Goal: Use online tool/utility: Use online tool/utility

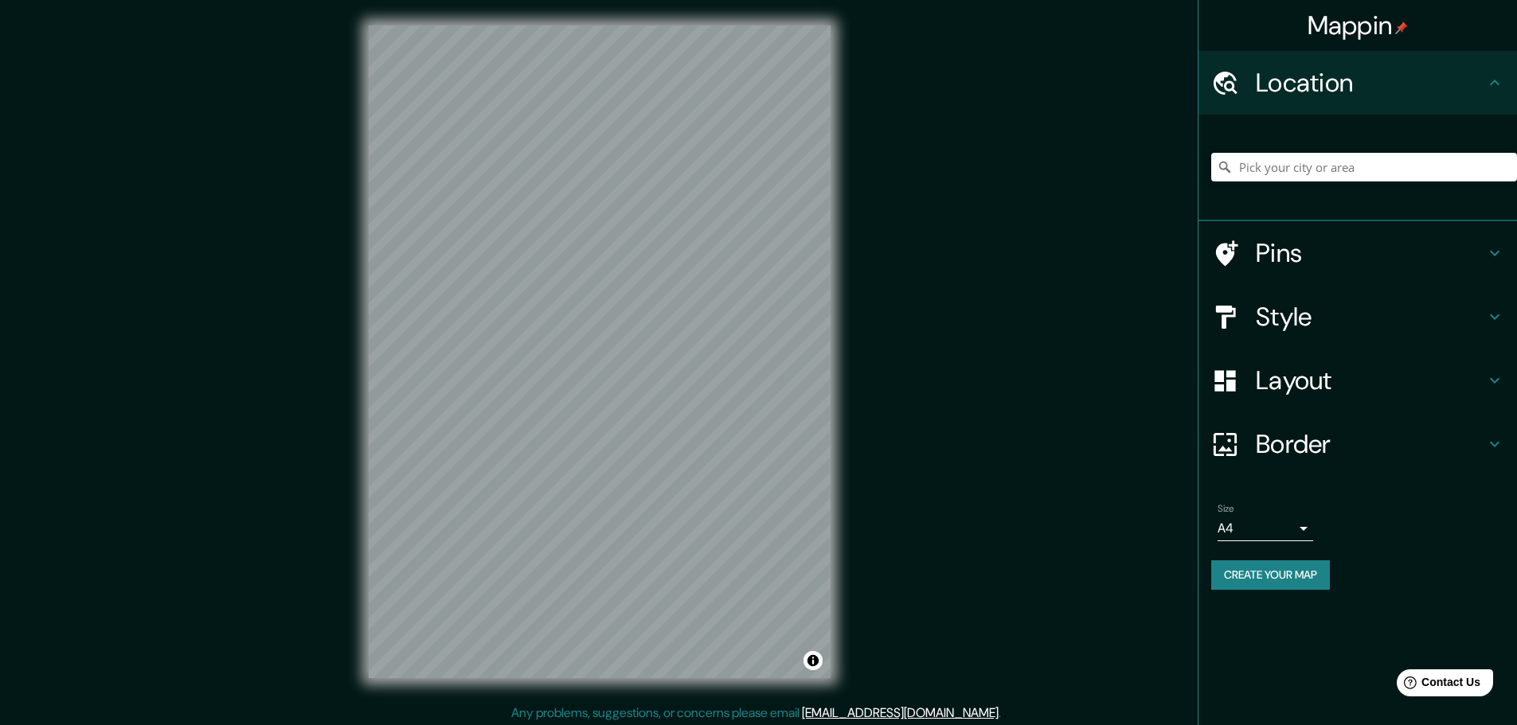
click at [1340, 98] on h4 "Location" at bounding box center [1370, 83] width 229 height 32
click at [1263, 169] on input "Pick your city or area" at bounding box center [1364, 167] width 306 height 29
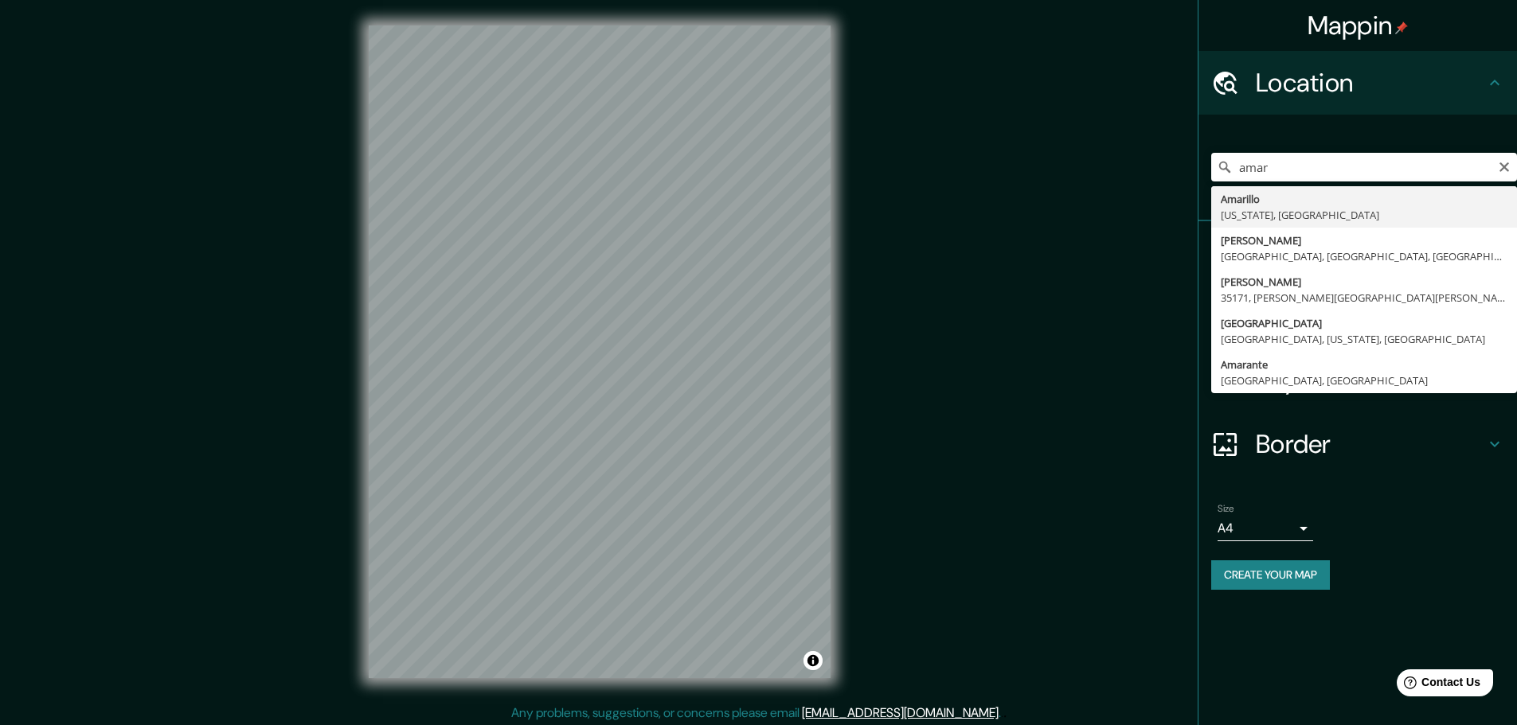
type input "[GEOGRAPHIC_DATA], [US_STATE], [GEOGRAPHIC_DATA]"
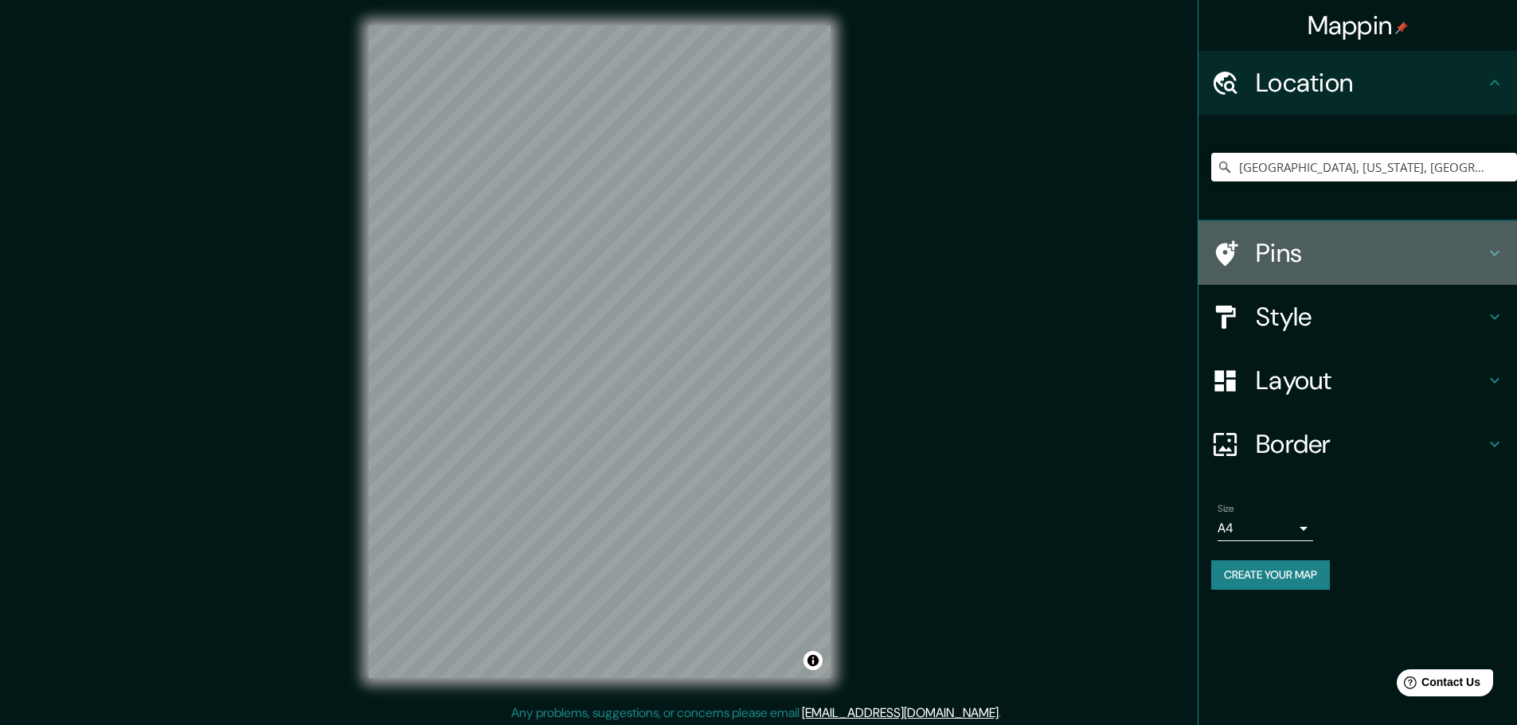
click at [1490, 257] on icon at bounding box center [1494, 253] width 19 height 19
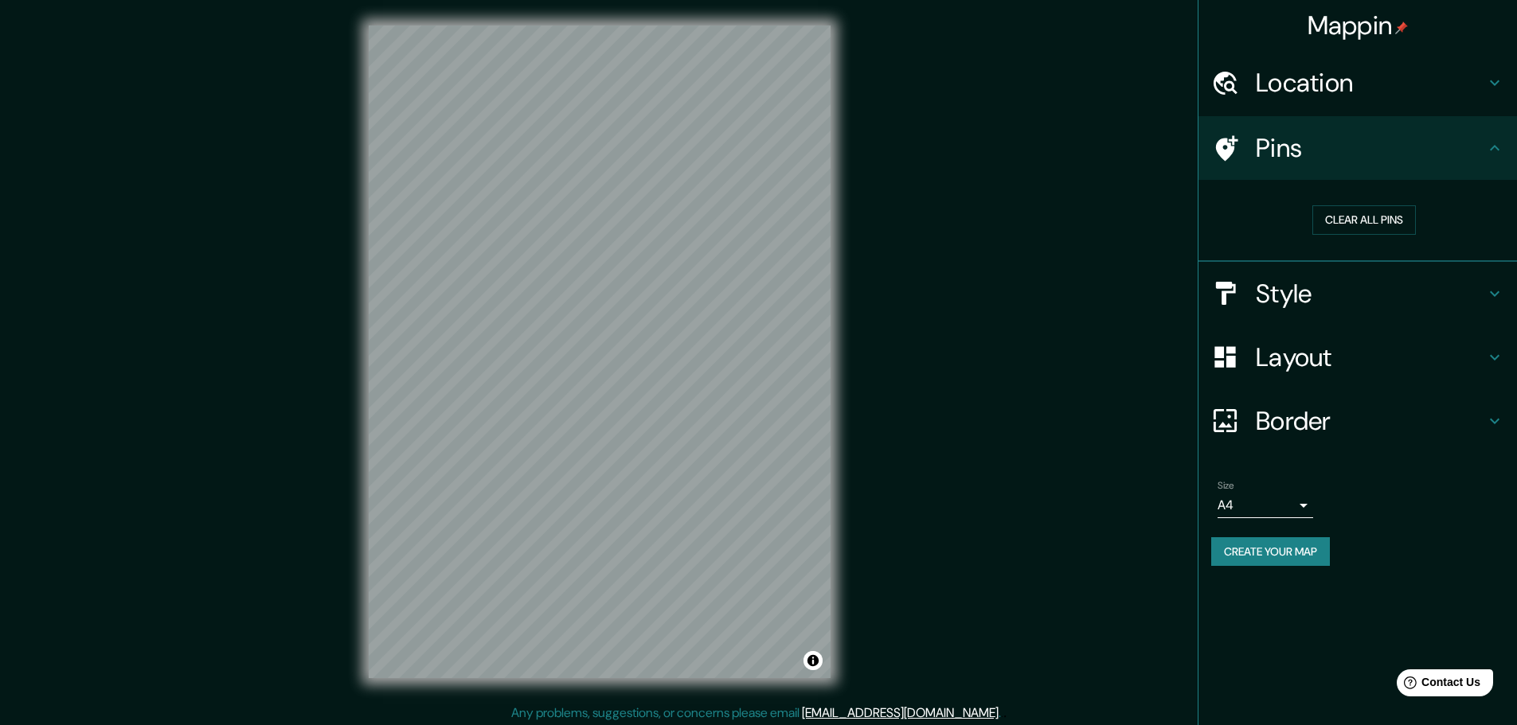
click at [1488, 256] on div "Clear all pins" at bounding box center [1358, 221] width 319 height 82
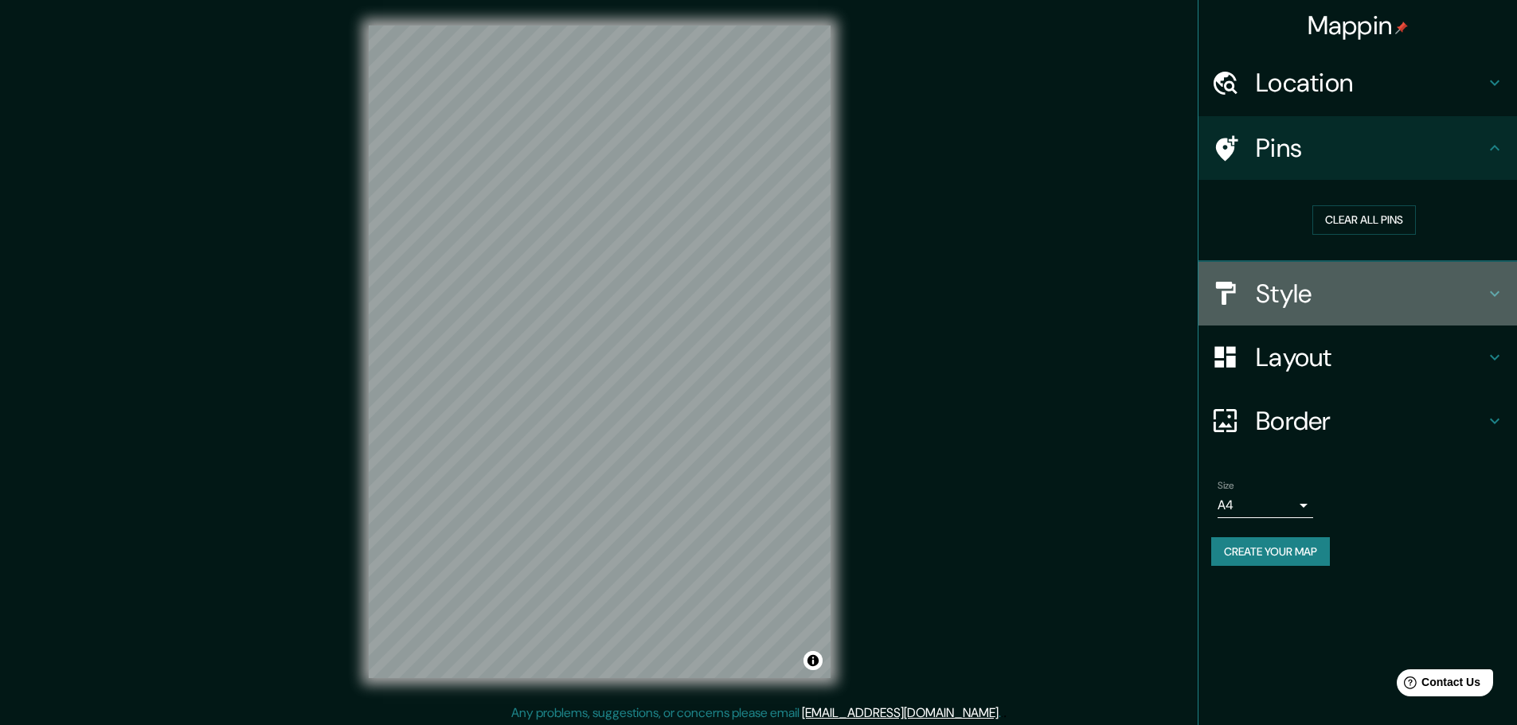
click at [1489, 291] on icon at bounding box center [1494, 293] width 19 height 19
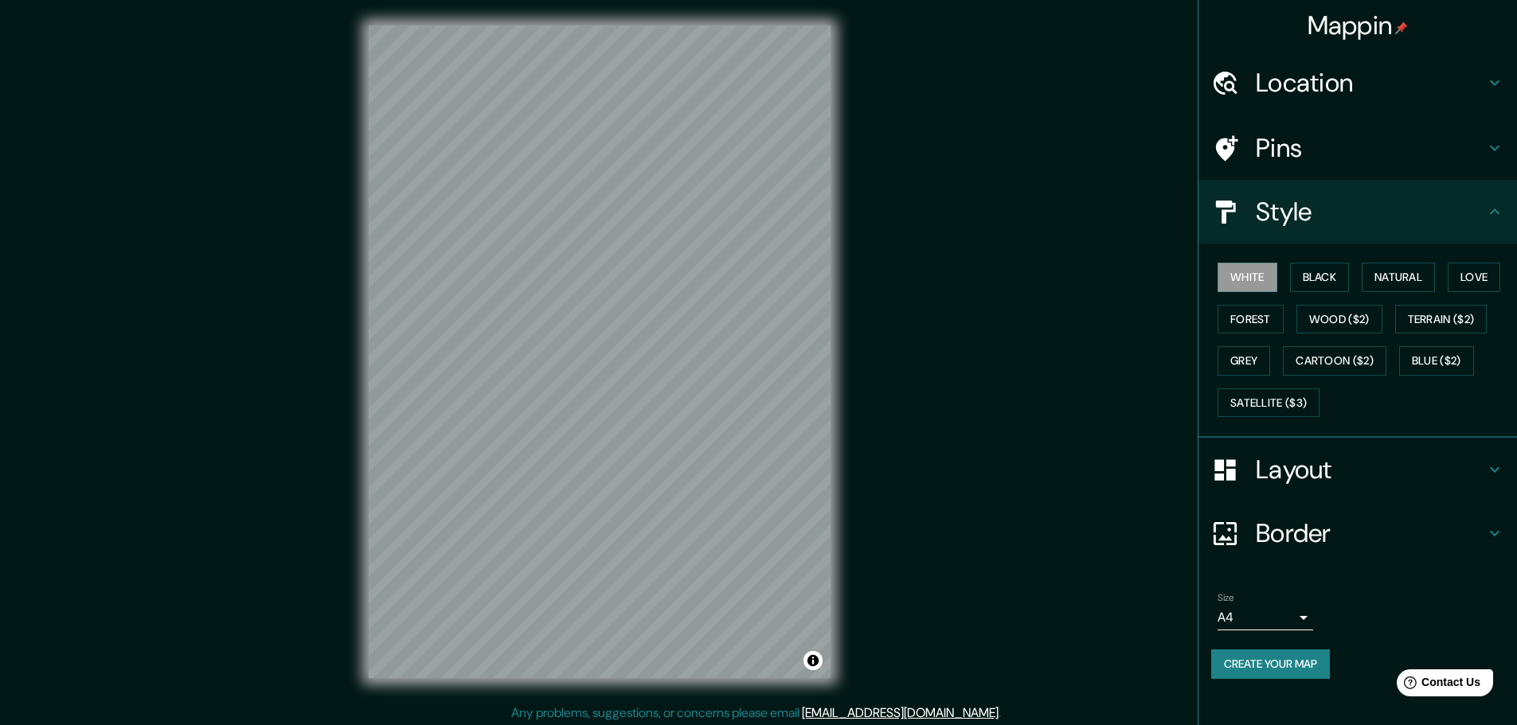
click at [1502, 215] on icon at bounding box center [1494, 211] width 19 height 19
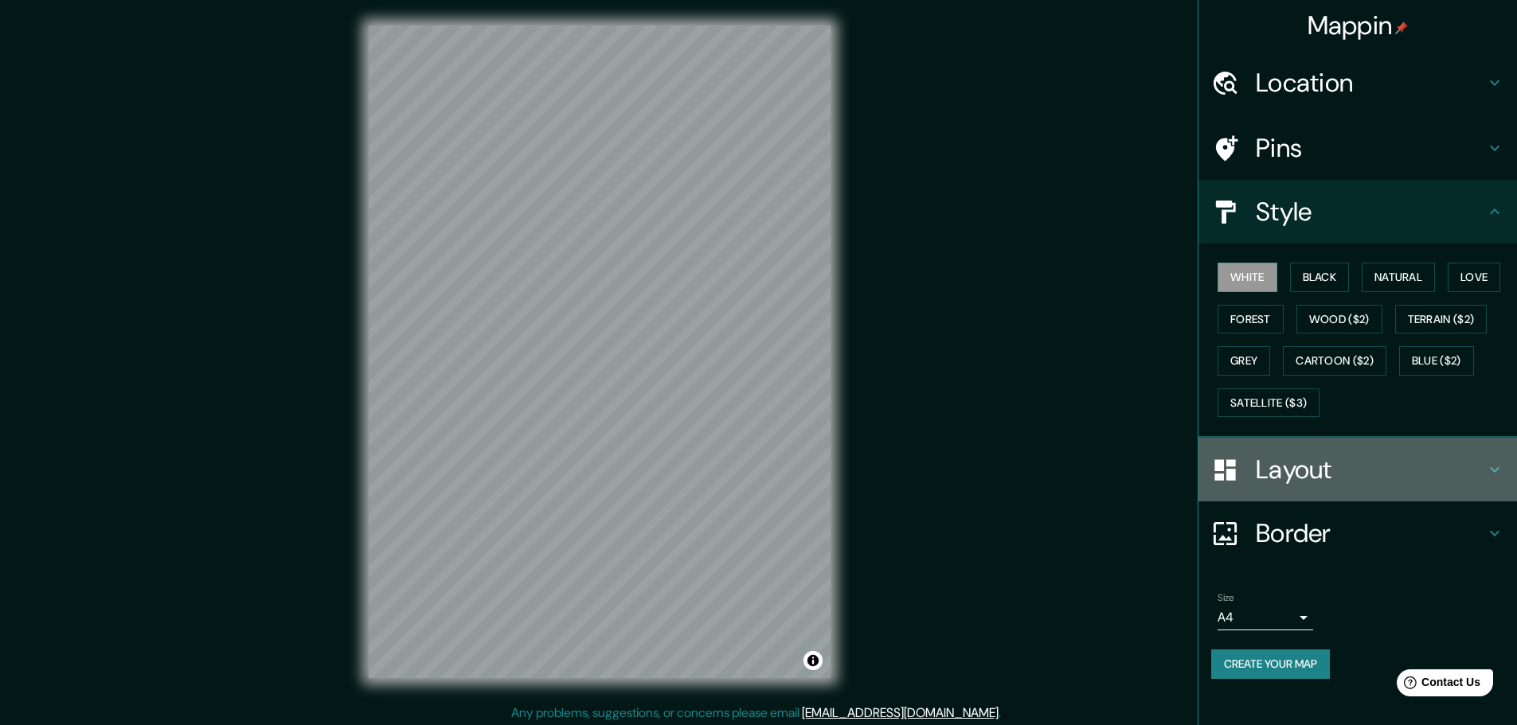
click at [1497, 473] on icon at bounding box center [1494, 469] width 19 height 19
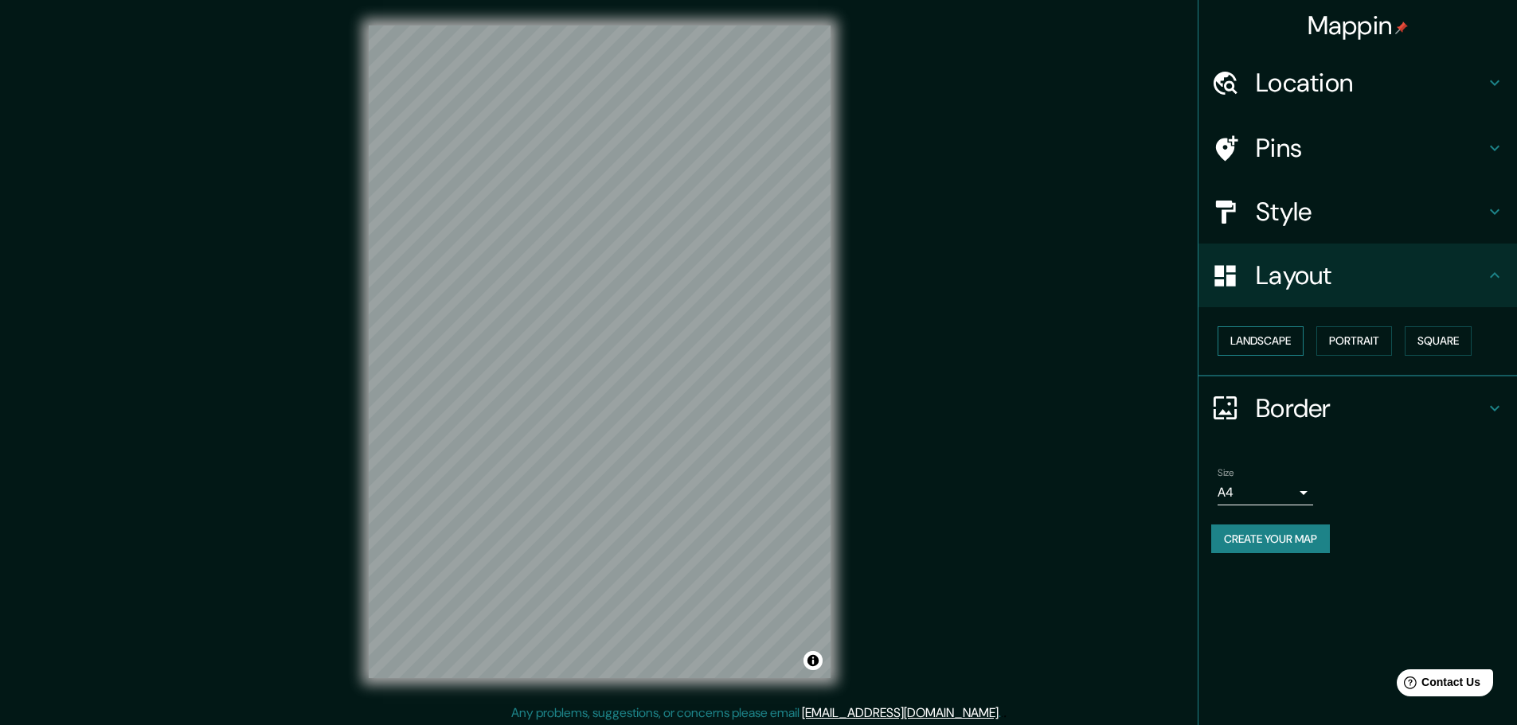
click at [1282, 343] on button "Landscape" at bounding box center [1261, 341] width 86 height 29
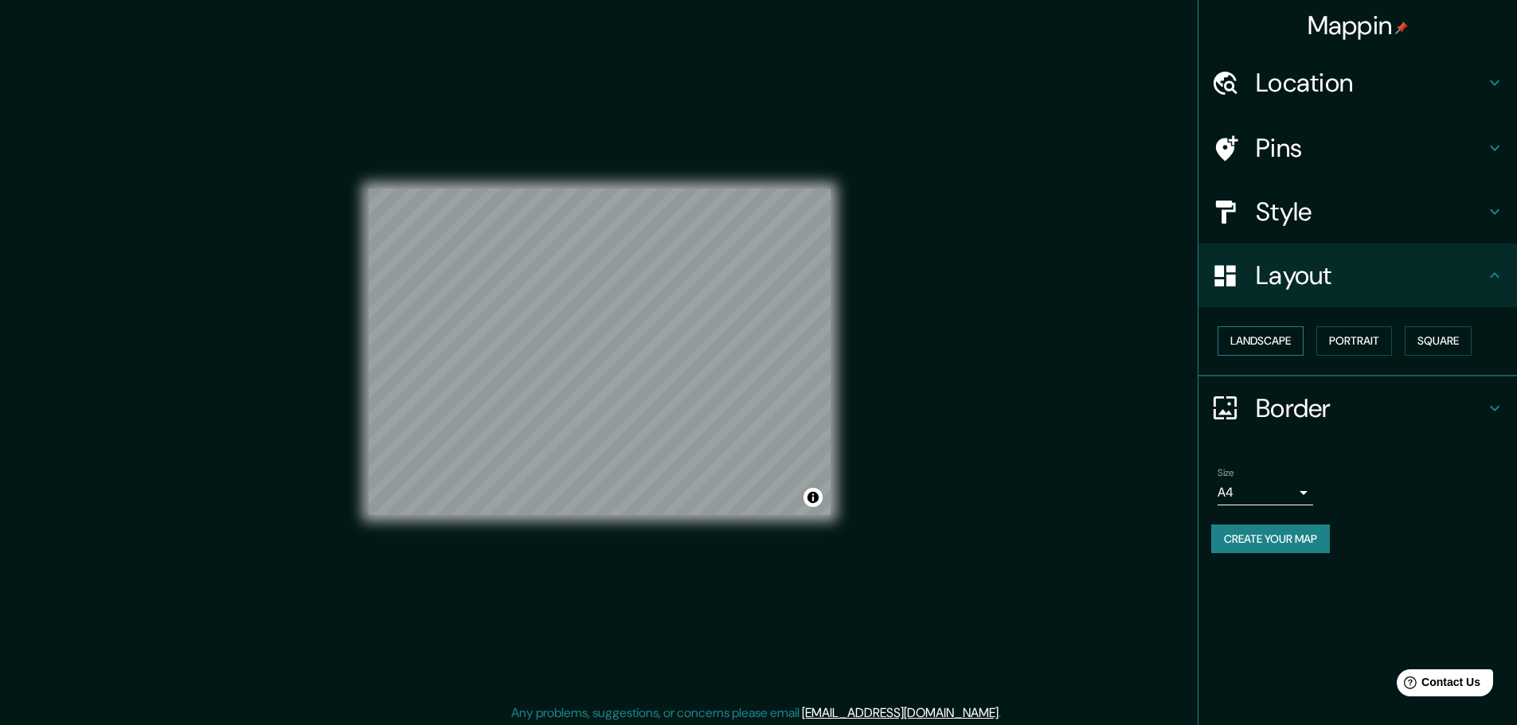
click at [1282, 343] on button "Landscape" at bounding box center [1261, 341] width 86 height 29
click at [1376, 337] on button "Portrait" at bounding box center [1354, 341] width 76 height 29
